Goal: Task Accomplishment & Management: Complete application form

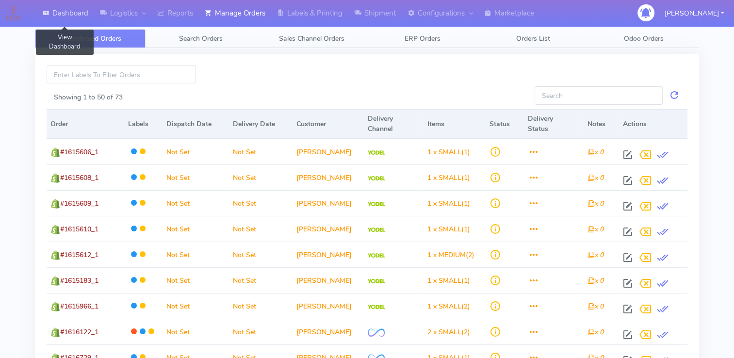
click at [77, 11] on link "Dashboard" at bounding box center [65, 13] width 58 height 27
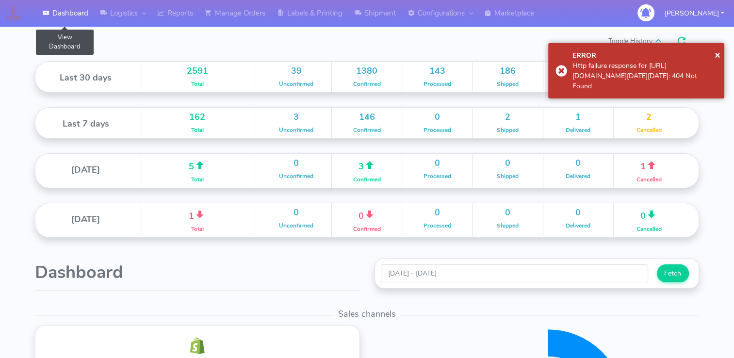
scroll to position [172, 332]
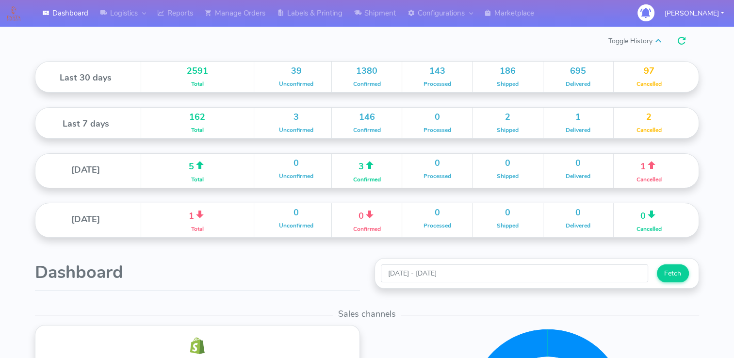
click at [36, 0] on link "Dashboard" at bounding box center [65, 13] width 58 height 27
click at [304, 275] on h1 "Dashboard" at bounding box center [197, 272] width 325 height 19
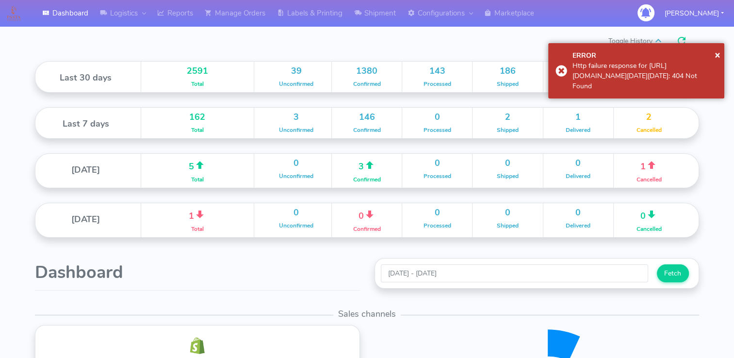
scroll to position [172, 332]
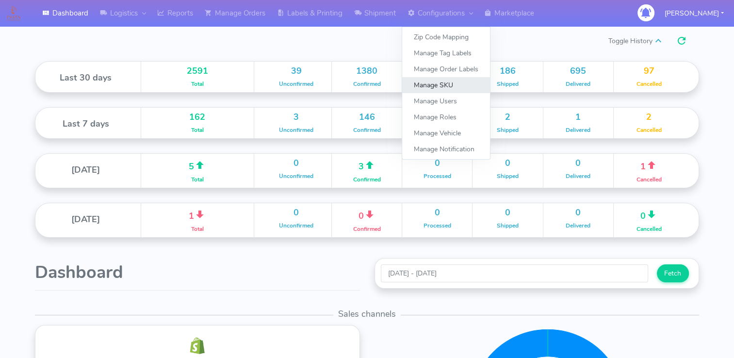
click at [440, 86] on link "Manage SKU" at bounding box center [446, 85] width 88 height 16
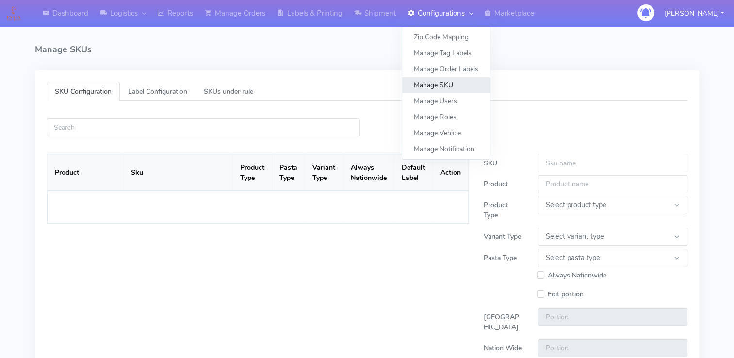
select select
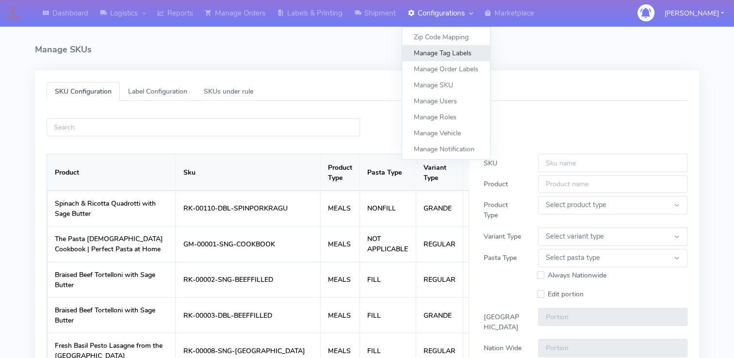
click at [454, 51] on link "Manage Tag Labels" at bounding box center [446, 53] width 88 height 16
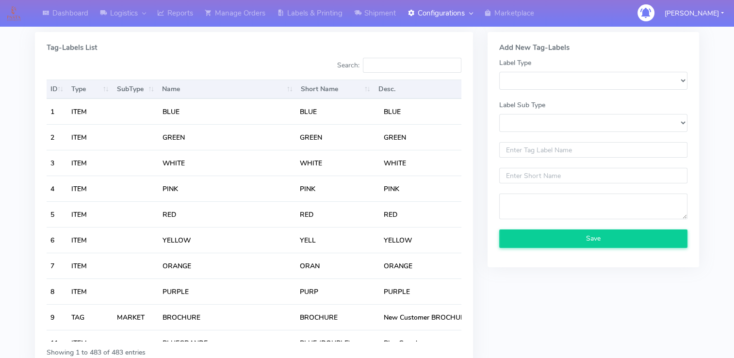
click at [310, 53] on div "Tag-Labels List Search: ID Type SubType Name Short Name Desc. Actions ID Type S…" at bounding box center [254, 200] width 438 height 337
click at [582, 79] on select "SKU_LABEL ITEM ADD_ON ALERT TAG" at bounding box center [593, 81] width 188 height 18
select select "ITEM"
click at [499, 72] on select "SKU_LABEL ITEM ADD_ON ALERT TAG" at bounding box center [593, 81] width 188 height 18
select select
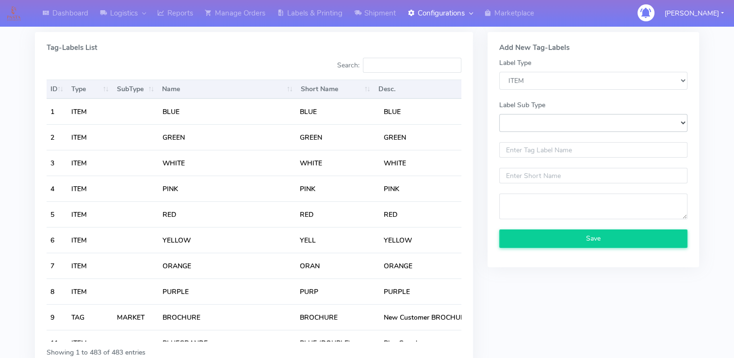
click at [554, 122] on select "Label Sub Type" at bounding box center [593, 123] width 188 height 18
click at [560, 125] on select "Label Sub Type" at bounding box center [593, 123] width 188 height 18
click at [679, 122] on select "Label Sub Type" at bounding box center [593, 123] width 188 height 18
click at [654, 84] on select "SKU_LABEL ITEM ADD_ON ALERT TAG" at bounding box center [593, 81] width 188 height 18
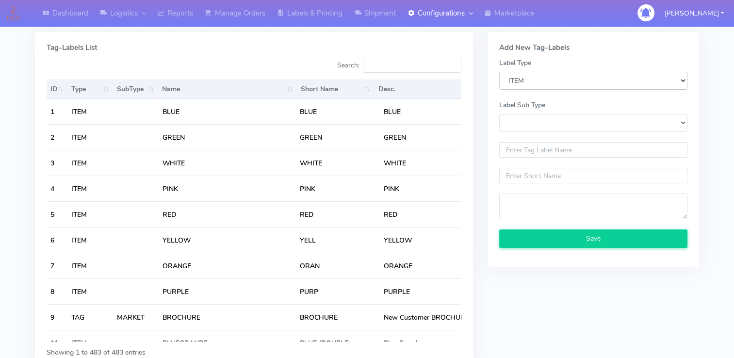
select select "SKU_LABEL"
click at [499, 72] on select "SKU_LABEL ITEM ADD_ON ALERT TAG" at bounding box center [593, 81] width 188 height 18
click at [558, 128] on select "SKU_LABEL" at bounding box center [593, 123] width 188 height 18
select select "SKU_LABEL"
click at [499, 114] on select "SKU_LABEL" at bounding box center [593, 123] width 188 height 18
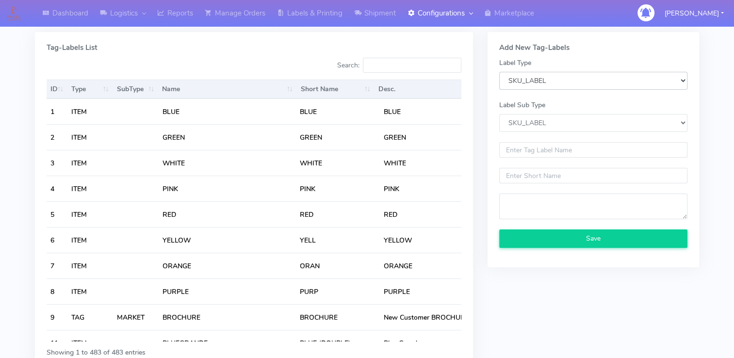
click at [566, 77] on select "SKU_LABEL ITEM ADD_ON ALERT TAG" at bounding box center [593, 81] width 188 height 18
select select "ITEM"
click at [499, 72] on select "SKU_LABEL ITEM ADD_ON ALERT TAG" at bounding box center [593, 81] width 188 height 18
select select
click at [538, 125] on select "Label Sub Type" at bounding box center [593, 123] width 188 height 18
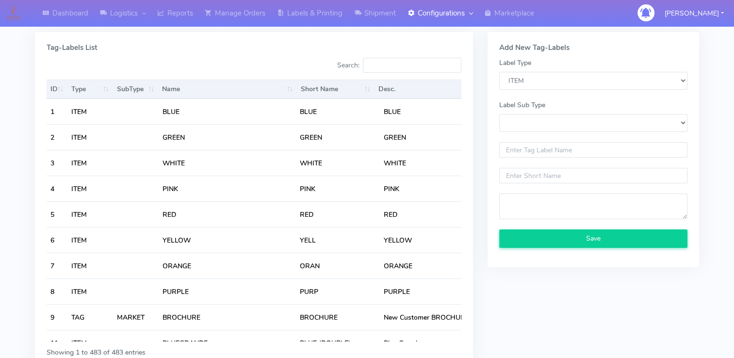
click at [536, 135] on div "Label Sub Type" at bounding box center [593, 121] width 188 height 42
click at [549, 83] on select "SKU_LABEL ITEM ADD_ON ALERT TAG" at bounding box center [593, 81] width 188 height 18
select select "ALERT"
click at [499, 72] on select "SKU_LABEL ITEM ADD_ON ALERT TAG" at bounding box center [593, 81] width 188 height 18
select select
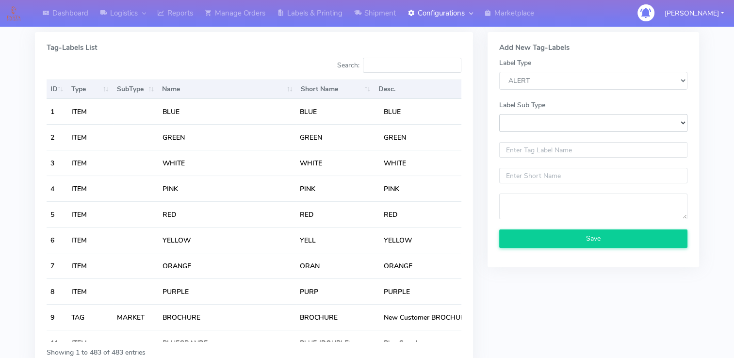
click at [548, 127] on select "Label Sub Type" at bounding box center [593, 123] width 188 height 18
drag, startPoint x: 545, startPoint y: 128, endPoint x: 551, endPoint y: 118, distance: 11.5
click at [545, 128] on select "Label Sub Type" at bounding box center [593, 123] width 188 height 18
click at [561, 81] on select "SKU_LABEL ITEM ADD_ON ALERT TAG" at bounding box center [593, 81] width 188 height 18
select select "TAG"
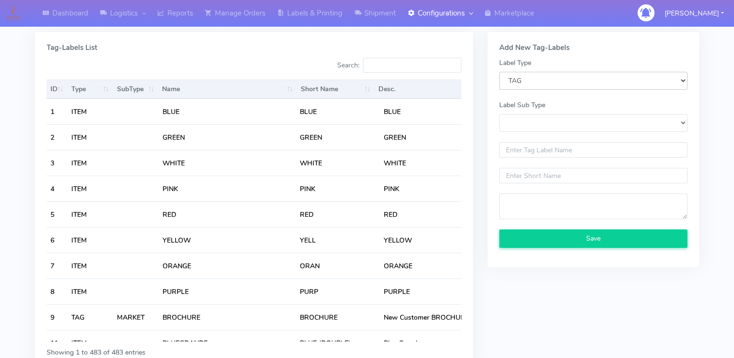
click at [499, 72] on select "SKU_LABEL ITEM ADD_ON ALERT TAG" at bounding box center [593, 81] width 188 height 18
click at [545, 124] on select "MARKET FOOD" at bounding box center [593, 123] width 188 height 18
select select "MARKET"
click at [499, 114] on select "MARKET FOOD" at bounding box center [593, 123] width 188 height 18
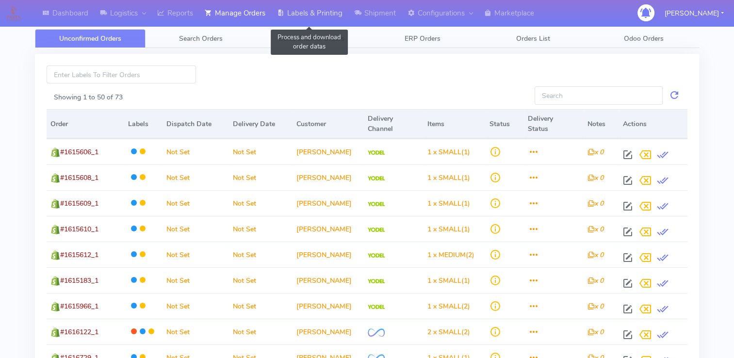
click at [334, 13] on link "Labels & Printing" at bounding box center [309, 13] width 77 height 27
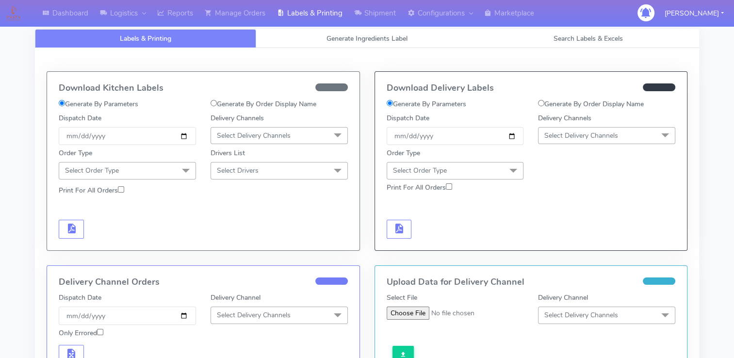
click at [211, 102] on input "Generate By Order Display Name" at bounding box center [213, 103] width 6 height 6
radio input "true"
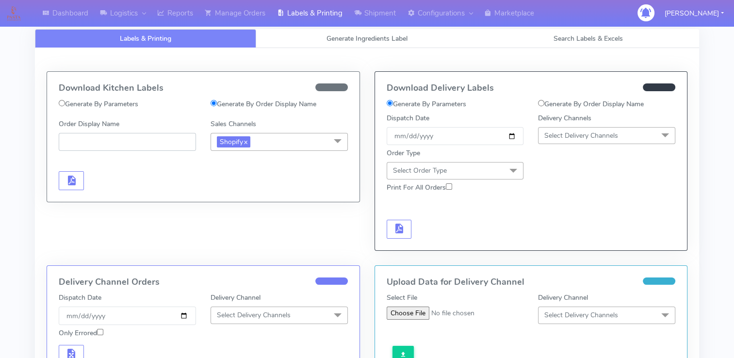
click at [136, 140] on input "Order Display Name" at bounding box center [127, 142] width 137 height 18
paste input "#PETEST2909_1"
type input "#PETEST2909_1"
click at [72, 178] on span "button" at bounding box center [71, 182] width 12 height 9
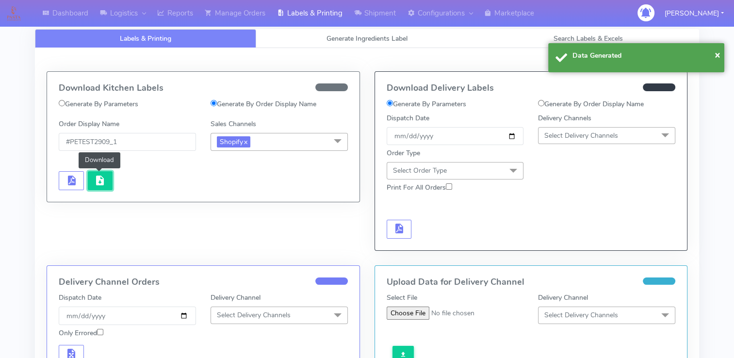
click at [107, 178] on button "button" at bounding box center [100, 180] width 25 height 19
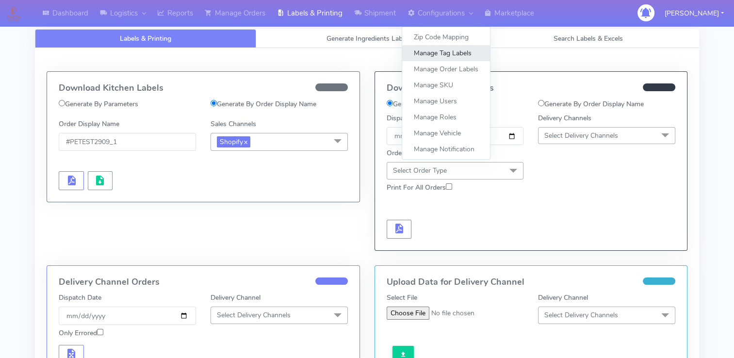
click at [446, 52] on link "Manage Tag Labels" at bounding box center [446, 53] width 88 height 16
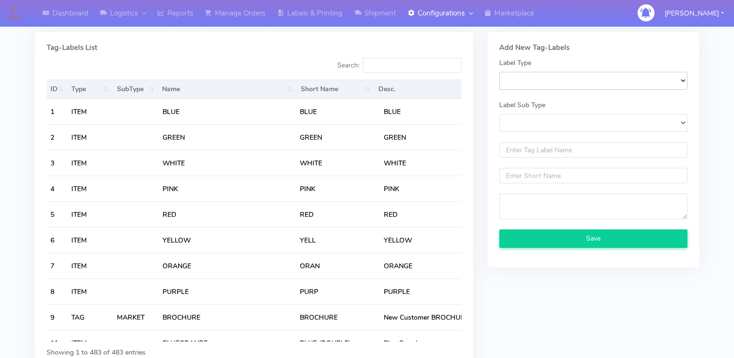
click at [568, 77] on select "SKU_LABEL ITEM ADD_ON ALERT TAG" at bounding box center [593, 81] width 188 height 18
select select "SKU_LABEL"
click at [499, 72] on select "SKU_LABEL ITEM ADD_ON ALERT TAG" at bounding box center [593, 81] width 188 height 18
select select
click at [538, 151] on input "text" at bounding box center [593, 150] width 188 height 16
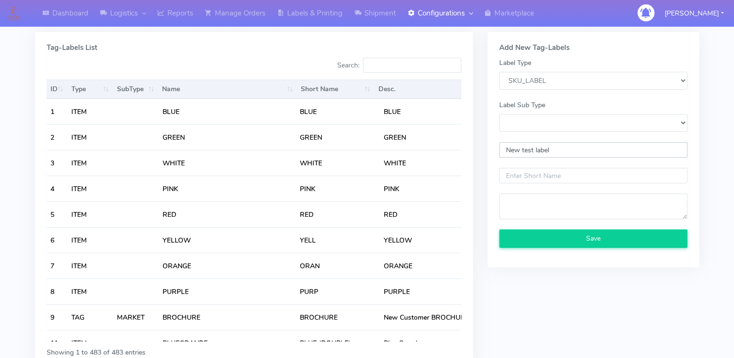
type input "New test label"
click at [549, 176] on input "text" at bounding box center [593, 176] width 188 height 16
type input "NTL"
click at [560, 217] on textarea at bounding box center [593, 206] width 188 height 26
type textarea "New test labels"
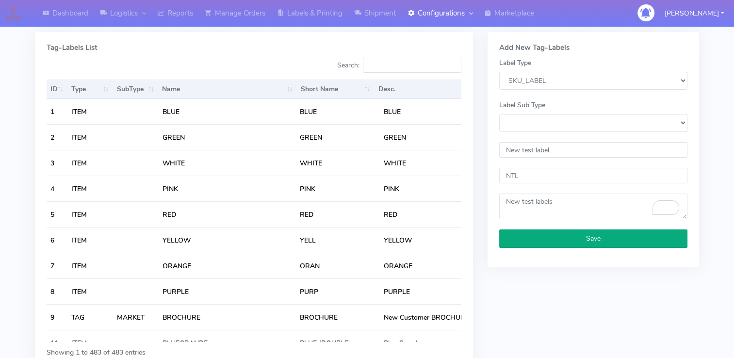
click at [577, 238] on button "Save" at bounding box center [593, 238] width 188 height 18
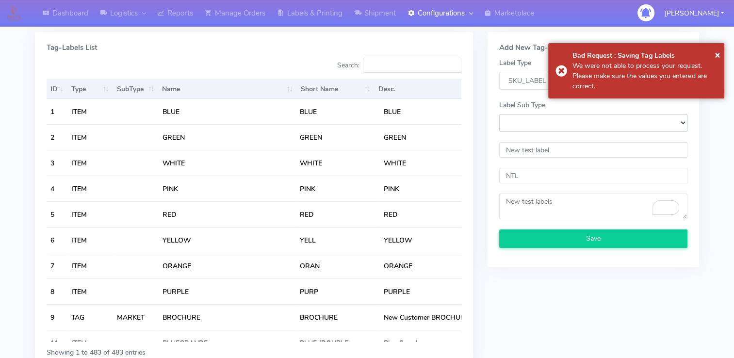
click at [636, 121] on select "SKU_LABEL" at bounding box center [593, 123] width 188 height 18
select select "SKU_LABEL"
click at [499, 114] on select "SKU_LABEL" at bounding box center [593, 123] width 188 height 18
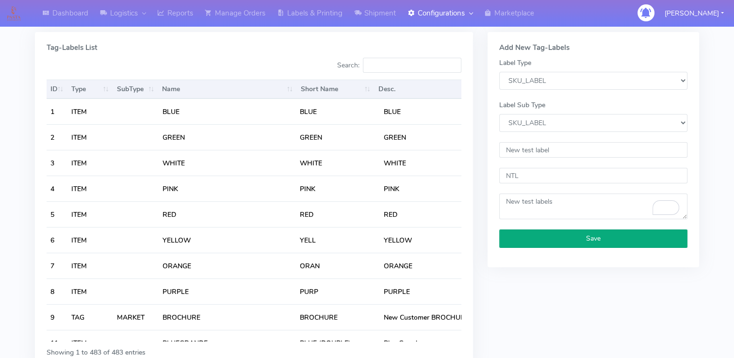
click at [620, 239] on button "Save" at bounding box center [593, 238] width 188 height 18
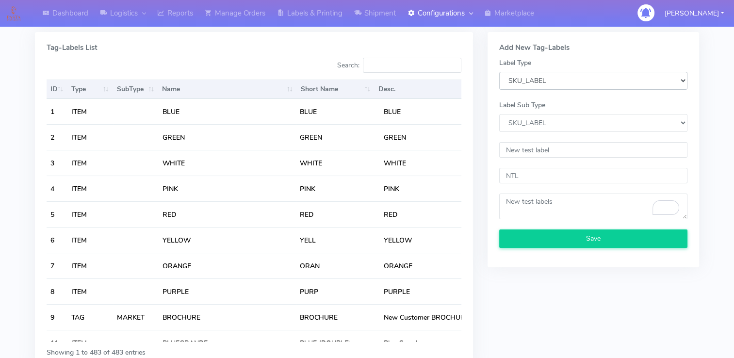
click at [547, 81] on select "SKU_LABEL ITEM ADD_ON ALERT TAG" at bounding box center [593, 81] width 188 height 18
click at [499, 72] on select "SKU_LABEL ITEM ADD_ON ALERT TAG" at bounding box center [593, 81] width 188 height 18
click at [540, 150] on input "New test label" at bounding box center [593, 150] width 188 height 16
click at [561, 150] on input "New test label" at bounding box center [593, 150] width 188 height 16
click at [554, 178] on input "NTL" at bounding box center [593, 176] width 188 height 16
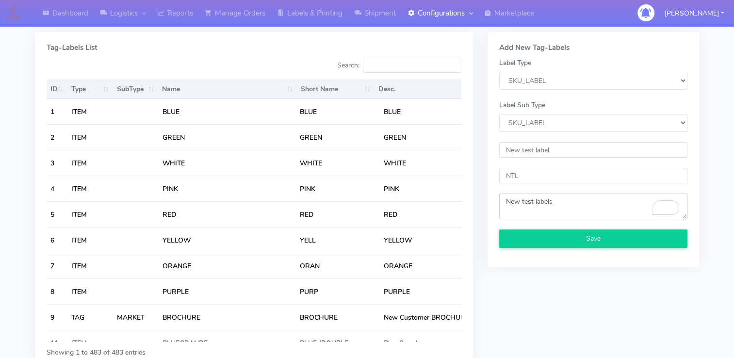
click at [563, 199] on textarea "To enrich screen reader interactions, please activate Accessibility in Grammarl…" at bounding box center [593, 206] width 188 height 26
click at [576, 116] on select "SKU_LABEL" at bounding box center [593, 123] width 188 height 18
click at [499, 114] on select "SKU_LABEL" at bounding box center [593, 123] width 188 height 18
click at [540, 290] on div "Add New Tag-Labels Label Type SKU_LABEL ITEM ADD_ON ALERT TAG Label Sub Type SK…" at bounding box center [593, 208] width 226 height 352
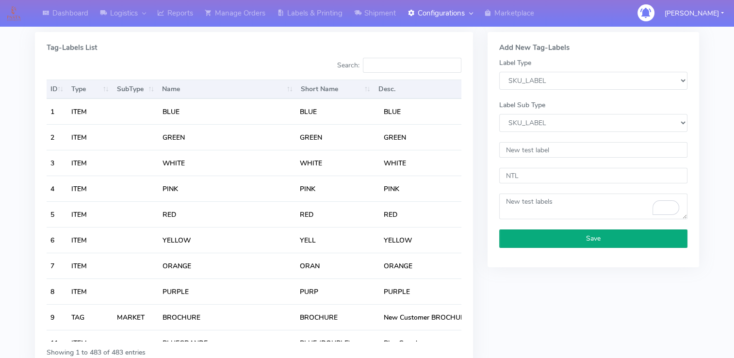
click at [603, 242] on button "Save" at bounding box center [593, 238] width 188 height 18
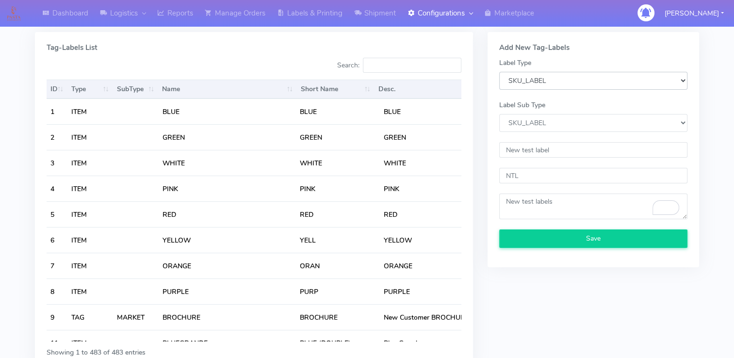
click at [559, 74] on select "SKU_LABEL ITEM ADD_ON ALERT TAG" at bounding box center [593, 81] width 188 height 18
select select "ITEM"
click at [499, 72] on select "SKU_LABEL ITEM ADD_ON ALERT TAG" at bounding box center [593, 81] width 188 height 18
select select
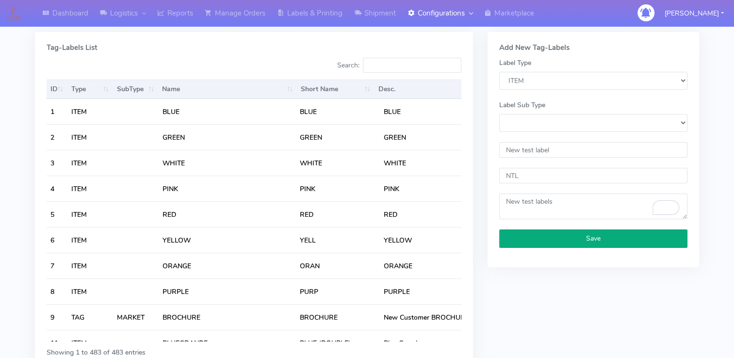
click at [563, 234] on button "Save" at bounding box center [593, 238] width 188 height 18
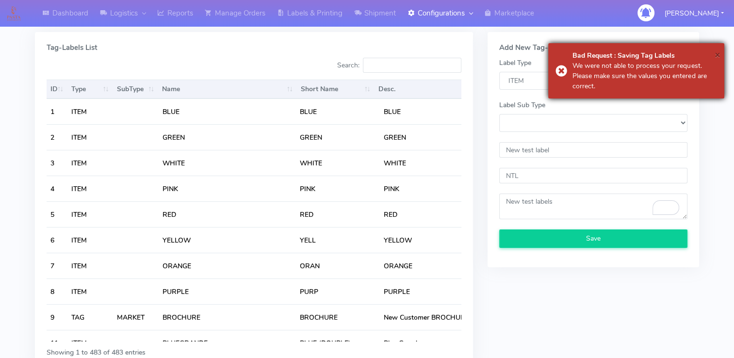
click at [717, 51] on span "×" at bounding box center [717, 54] width 6 height 13
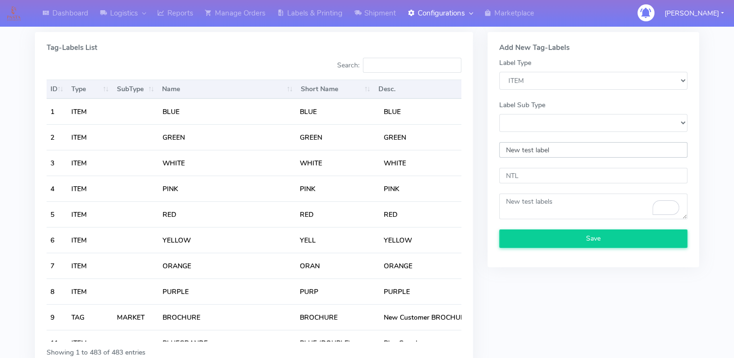
click at [558, 154] on input "New test label" at bounding box center [593, 150] width 188 height 16
click at [551, 176] on input "NTL" at bounding box center [593, 176] width 188 height 16
click at [549, 203] on textarea "To enrich screen reader interactions, please activate Accessibility in Grammarl…" at bounding box center [593, 206] width 188 height 26
click at [565, 147] on input "New test label" at bounding box center [593, 150] width 188 height 16
click at [566, 121] on select "Label Sub Type" at bounding box center [593, 123] width 188 height 18
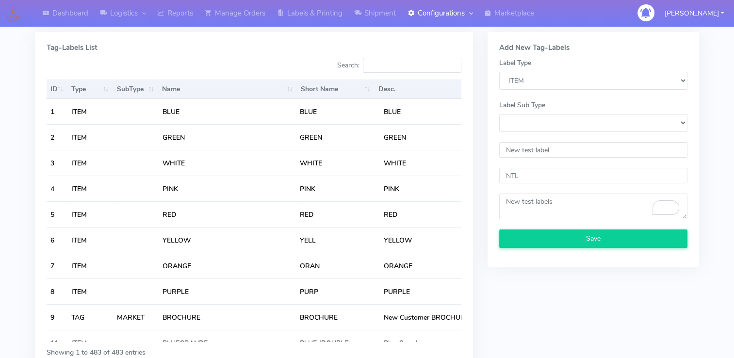
click at [582, 65] on form "Label Type SKU_LABEL ITEM ADD_ON ALERT TAG Label Sub Type New test label NTL Sa…" at bounding box center [593, 153] width 188 height 190
click at [573, 78] on select "SKU_LABEL ITEM ADD_ON ALERT TAG" at bounding box center [593, 81] width 188 height 18
select select "ADD_ON"
click at [499, 72] on select "SKU_LABEL ITEM ADD_ON ALERT TAG" at bounding box center [593, 81] width 188 height 18
click at [554, 114] on select "FOOD" at bounding box center [593, 123] width 188 height 18
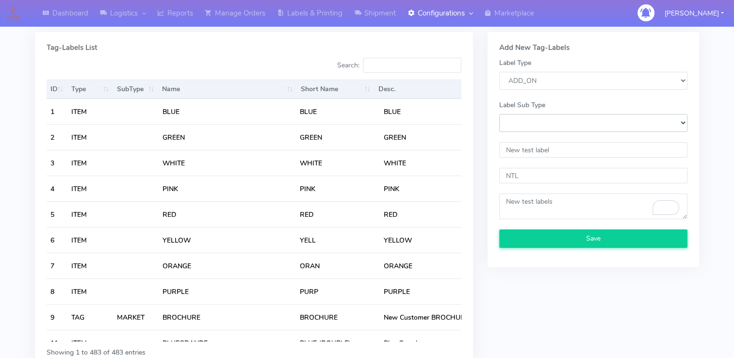
select select "FOOD"
click at [499, 114] on select "FOOD" at bounding box center [593, 123] width 188 height 18
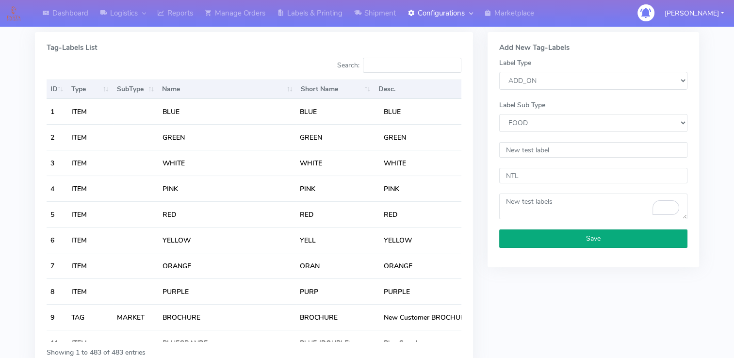
click at [582, 241] on button "Save" at bounding box center [593, 238] width 188 height 18
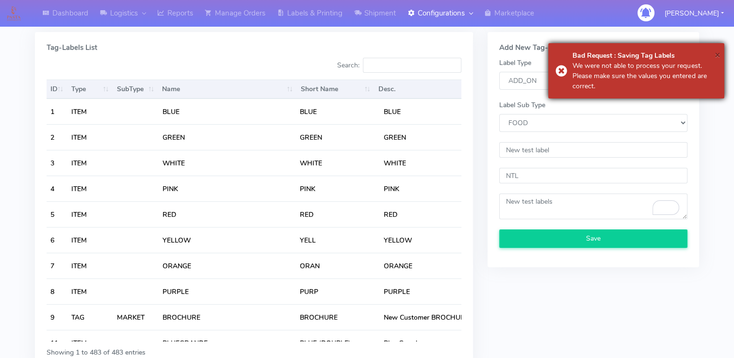
click at [716, 55] on span "×" at bounding box center [717, 54] width 6 height 13
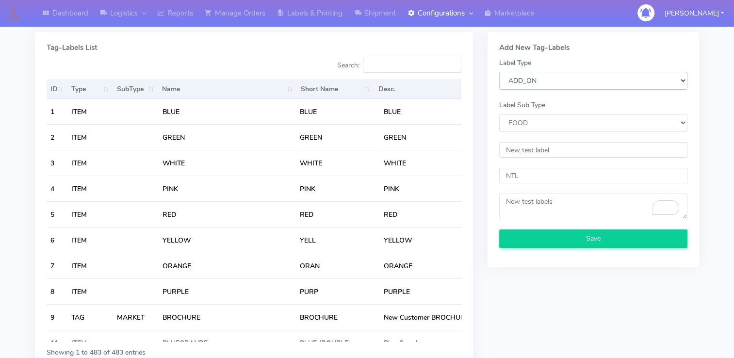
click at [571, 86] on select "SKU_LABEL ITEM ADD_ON ALERT TAG" at bounding box center [593, 81] width 188 height 18
select select "TAG"
click at [499, 72] on select "SKU_LABEL ITEM ADD_ON ALERT TAG" at bounding box center [593, 81] width 188 height 18
click at [567, 121] on select "MARKET FOOD" at bounding box center [593, 123] width 188 height 18
select select "MARKET"
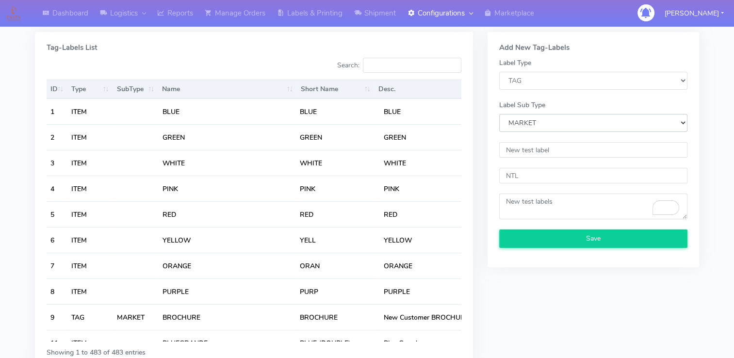
click at [499, 114] on select "MARKET FOOD" at bounding box center [593, 123] width 188 height 18
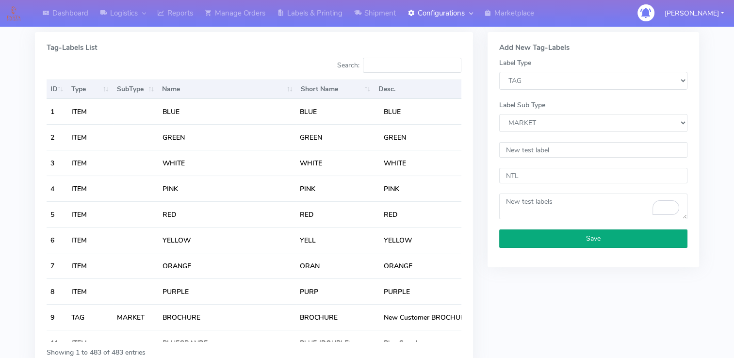
click at [578, 235] on button "Save" at bounding box center [593, 238] width 188 height 18
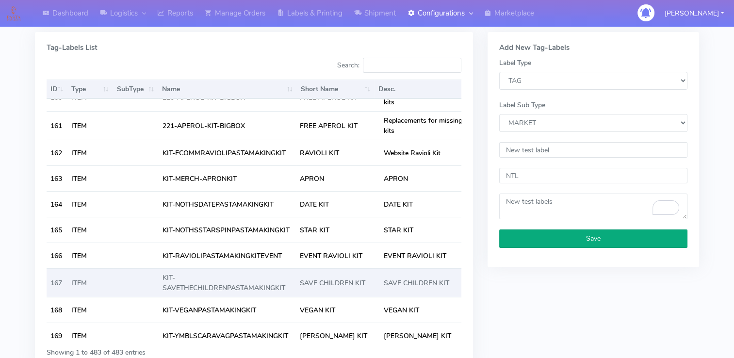
scroll to position [4024, 0]
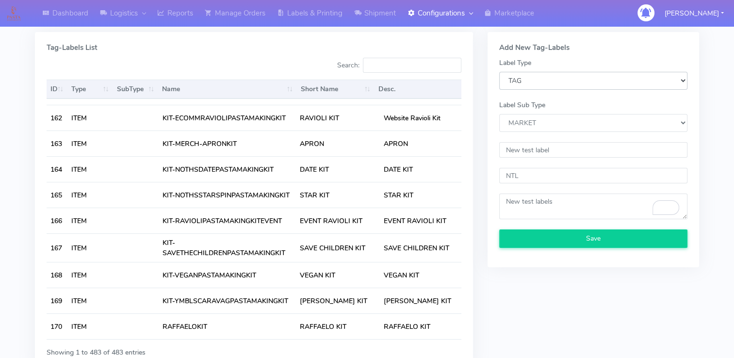
click at [545, 77] on select "SKU_LABEL ITEM ADD_ON ALERT TAG" at bounding box center [593, 81] width 188 height 18
drag, startPoint x: 586, startPoint y: 57, endPoint x: 577, endPoint y: 68, distance: 13.8
click at [586, 58] on form "Label Type SKU_LABEL ITEM ADD_ON ALERT TAG Label Sub Type MARKET FOOD New test …" at bounding box center [593, 153] width 188 height 190
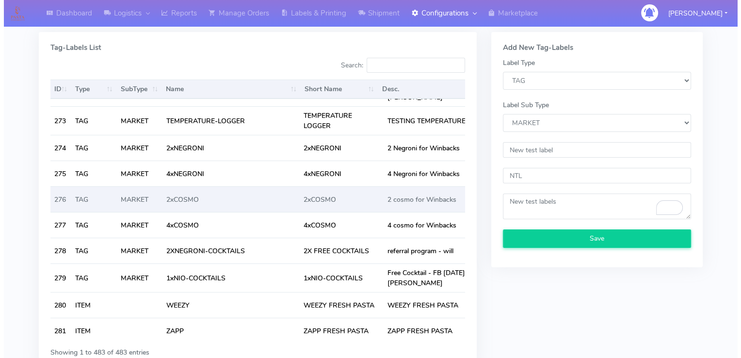
scroll to position [7128, 0]
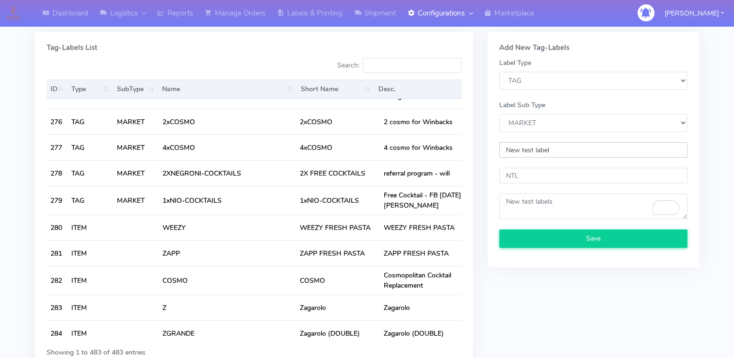
drag, startPoint x: 563, startPoint y: 151, endPoint x: 492, endPoint y: 151, distance: 70.8
click at [492, 151] on div "Add New Tag-Labels Label Type SKU_LABEL ITEM ADD_ON ALERT TAG Label Sub Type MA…" at bounding box center [592, 149] width 211 height 235
click at [541, 177] on input "NTL" at bounding box center [593, 176] width 188 height 16
drag, startPoint x: 561, startPoint y: 147, endPoint x: 471, endPoint y: 147, distance: 90.2
click at [471, 147] on div "Tag-Labels List Search: ID Type SubType Name Short Name Desc. Actions ID Type S…" at bounding box center [367, 206] width 678 height 354
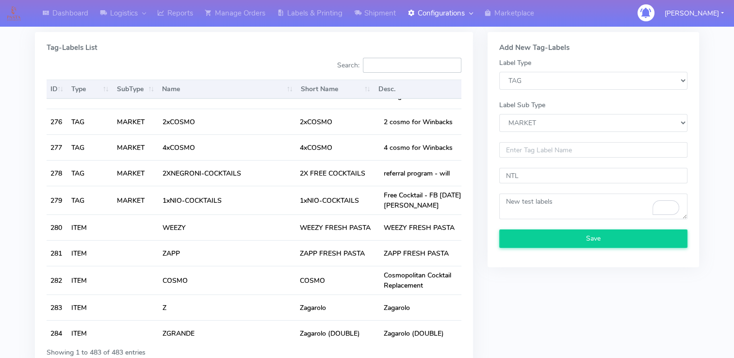
click at [403, 63] on input "Search:" at bounding box center [412, 66] width 98 height 16
paste input "New test label"
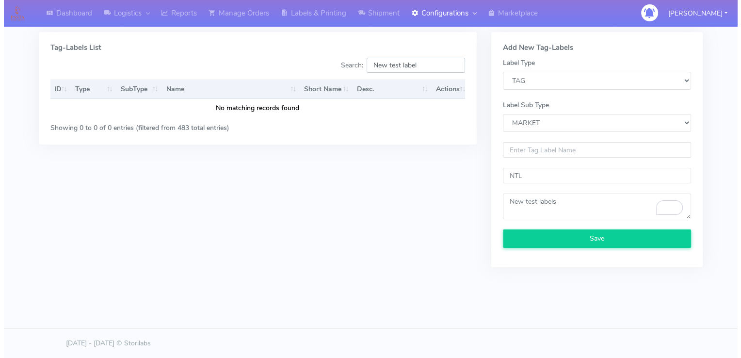
scroll to position [0, 0]
type input "New test label"
